Goal: Information Seeking & Learning: Find specific fact

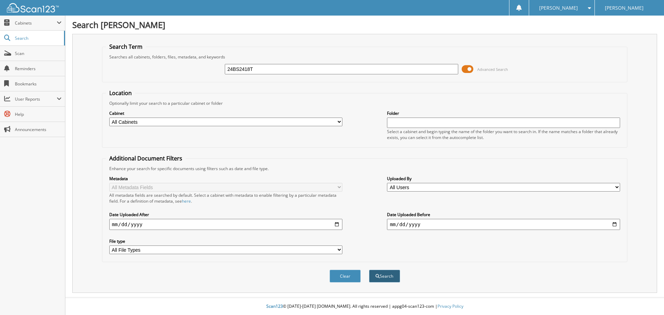
type input "24BS2418T"
click at [382, 273] on button "Search" at bounding box center [384, 276] width 31 height 13
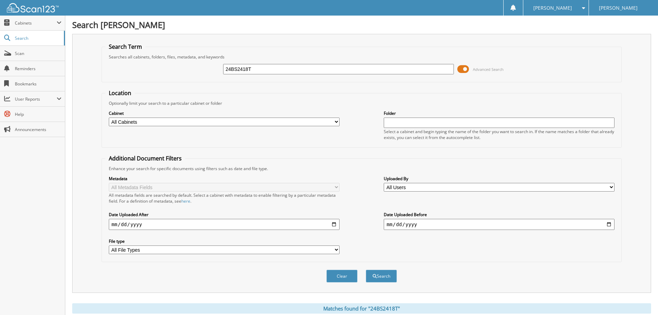
scroll to position [264, 0]
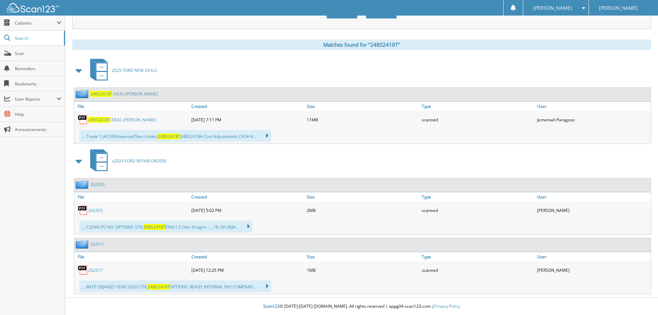
click at [128, 121] on link "24BS2418T -DEAL-[PERSON_NAME]" at bounding box center [122, 120] width 68 height 6
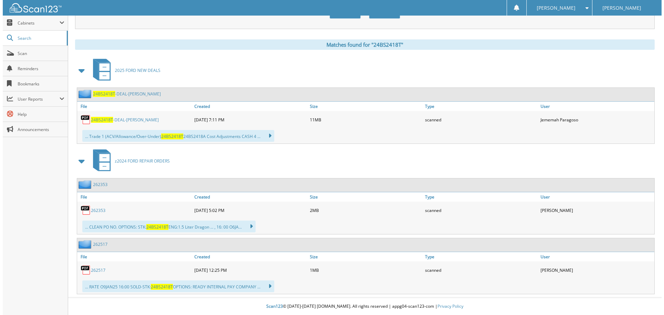
scroll to position [0, 0]
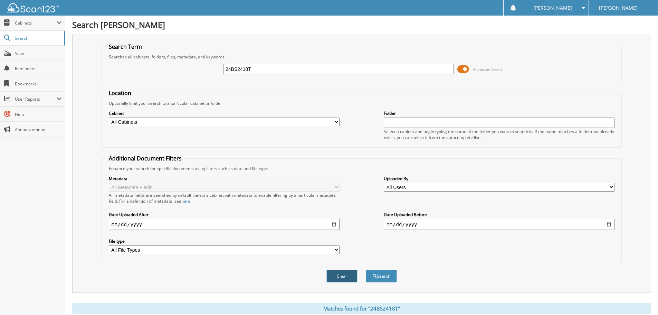
click at [343, 277] on button "Clear" at bounding box center [342, 276] width 31 height 13
